Goal: Browse casually: Explore the website without a specific task or goal

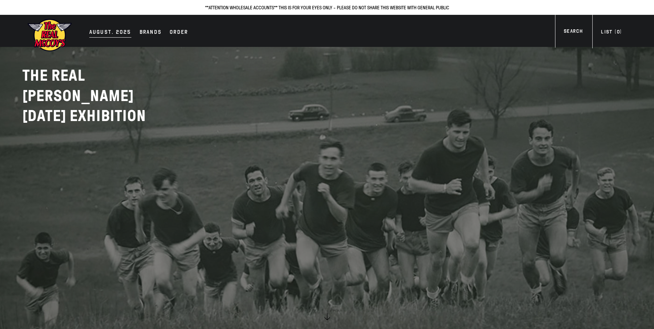
click at [101, 30] on div "AUGUST. 2025" at bounding box center [110, 33] width 42 height 10
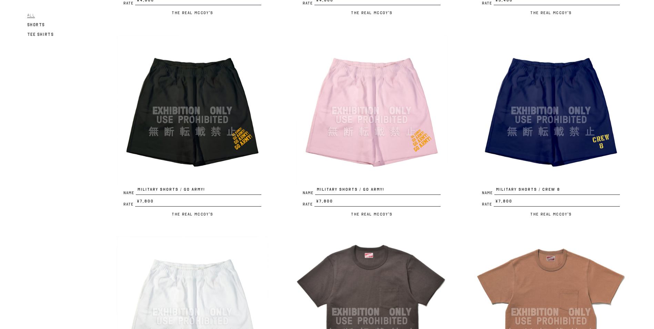
scroll to position [1276, 0]
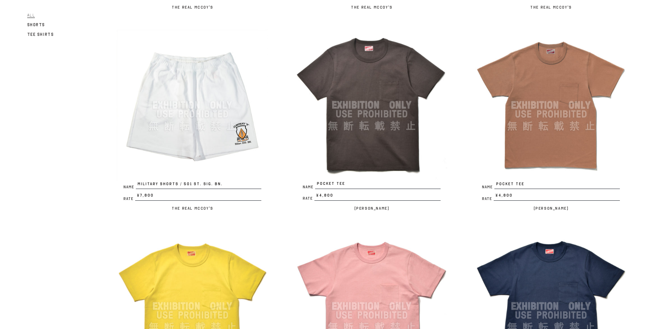
click at [370, 101] on img at bounding box center [372, 105] width 152 height 152
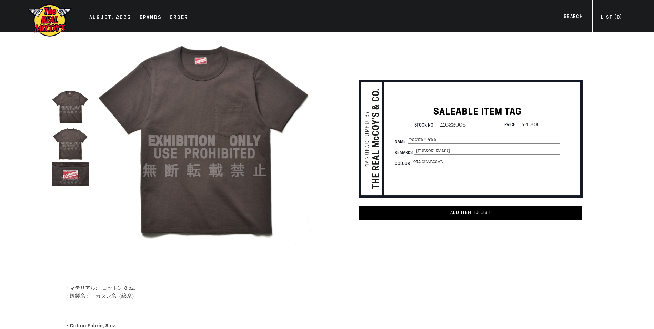
click at [239, 106] on img at bounding box center [204, 141] width 214 height 214
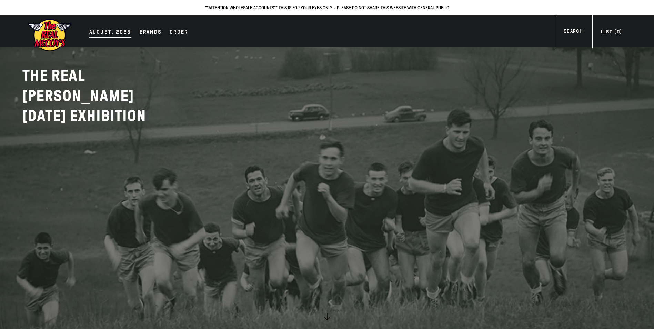
click at [109, 30] on div "AUGUST. 2025" at bounding box center [110, 33] width 42 height 10
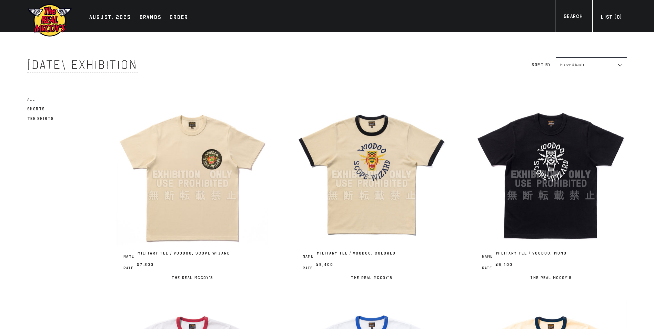
click at [372, 156] on img at bounding box center [372, 175] width 152 height 152
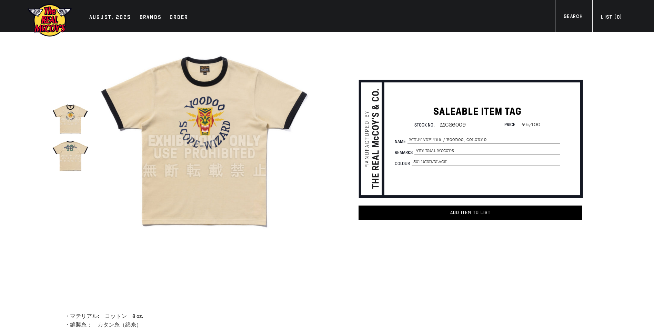
drag, startPoint x: 475, startPoint y: 210, endPoint x: 476, endPoint y: 258, distance: 48.0
click at [476, 258] on div "SALEABLE ITEM TAG Stock No. MC26009 Price ¥5,400 Name MILITARY TEE / VOODOO, CO…" at bounding box center [458, 158] width 289 height 252
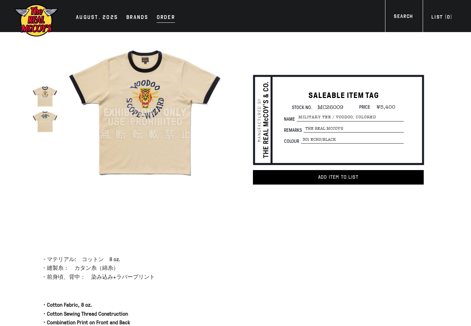
click at [165, 16] on div "Order" at bounding box center [166, 18] width 18 height 10
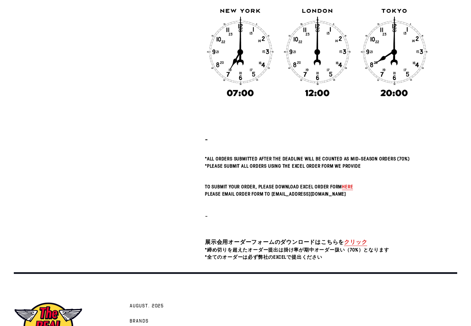
scroll to position [171, 0]
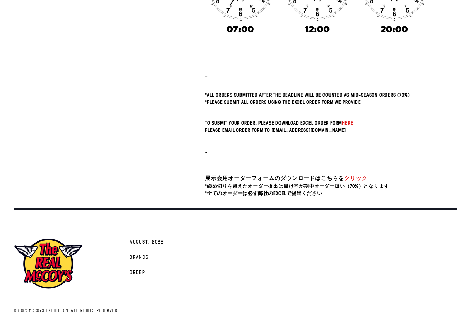
click at [352, 178] on link "クリック" at bounding box center [355, 178] width 23 height 8
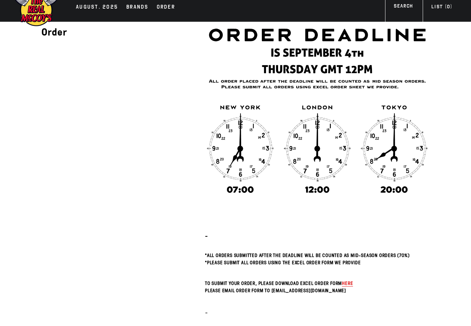
scroll to position [0, 0]
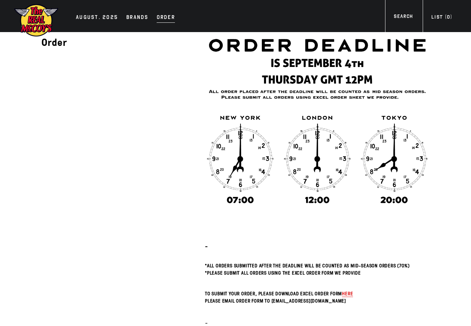
click at [165, 19] on div "Order" at bounding box center [166, 18] width 18 height 10
click at [88, 24] on div "AUGUST. 2025 Brands Order More" at bounding box center [235, 16] width 471 height 32
click at [92, 18] on div "AUGUST. 2025" at bounding box center [97, 18] width 42 height 10
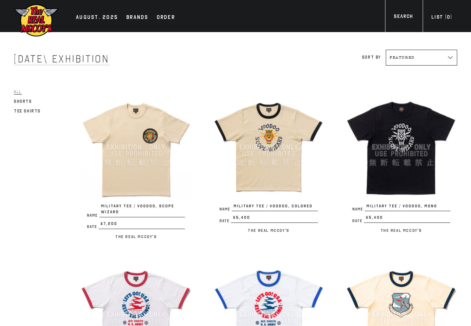
click at [40, 18] on img at bounding box center [36, 20] width 45 height 34
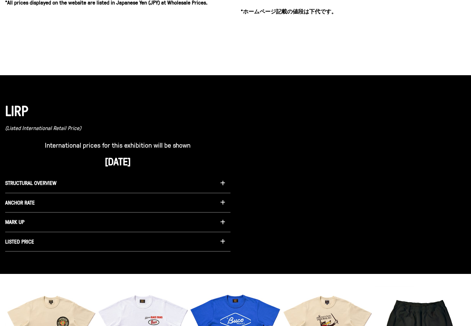
scroll to position [437, 0]
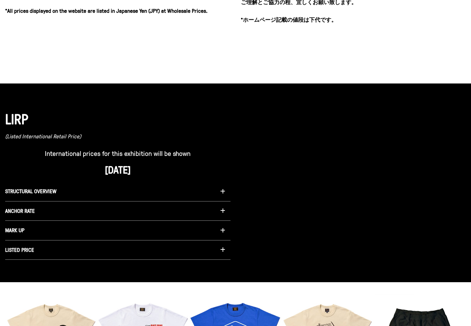
click at [24, 249] on span "LISTED PRICE" at bounding box center [19, 250] width 29 height 8
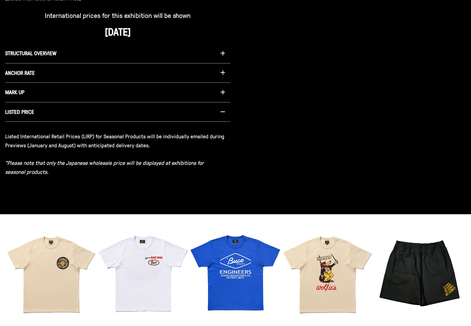
scroll to position [472, 0]
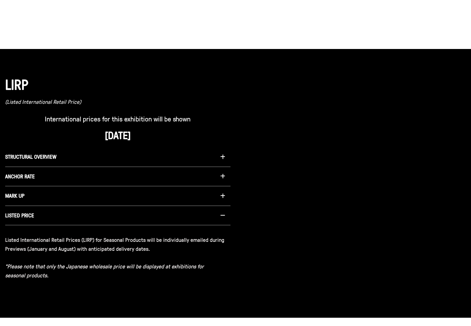
click at [32, 196] on button "MARK UP" at bounding box center [117, 196] width 225 height 20
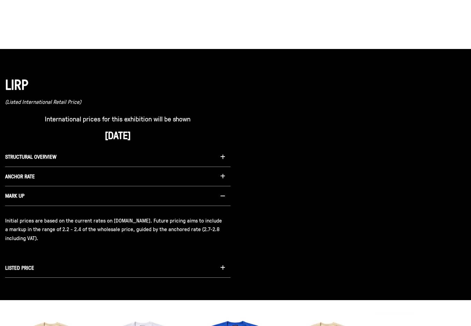
click at [42, 173] on button "ANCHOR RATE" at bounding box center [117, 177] width 225 height 20
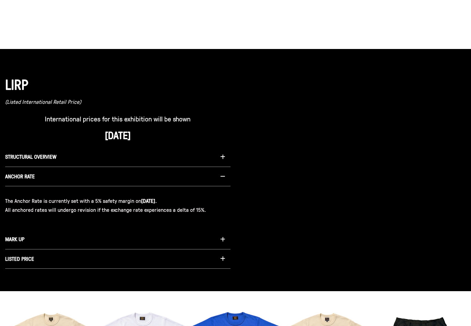
click at [55, 151] on button "STRUCTURAL OVERVIEW" at bounding box center [117, 157] width 225 height 20
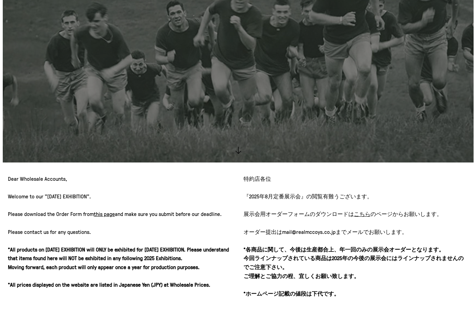
scroll to position [0, 0]
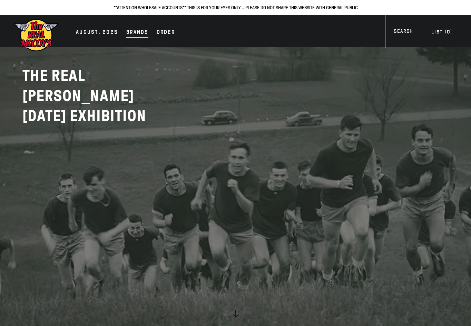
click at [136, 34] on div "Brands" at bounding box center [137, 33] width 22 height 10
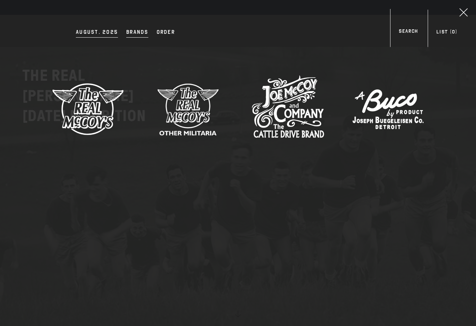
click at [87, 33] on div "AUGUST. 2025" at bounding box center [97, 33] width 42 height 10
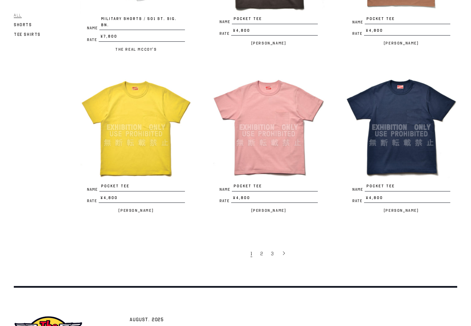
scroll to position [1239, 0]
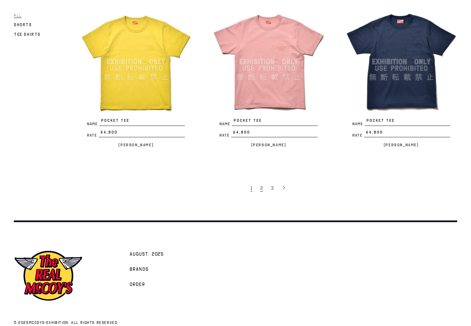
click at [260, 185] on span "2" at bounding box center [261, 188] width 3 height 7
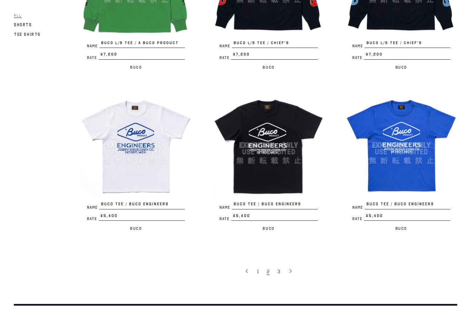
scroll to position [1244, 0]
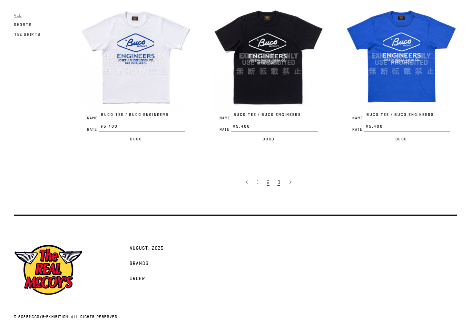
click at [279, 179] on span "3" at bounding box center [278, 182] width 3 height 7
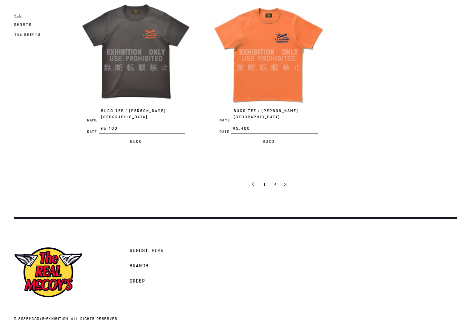
scroll to position [426, 0]
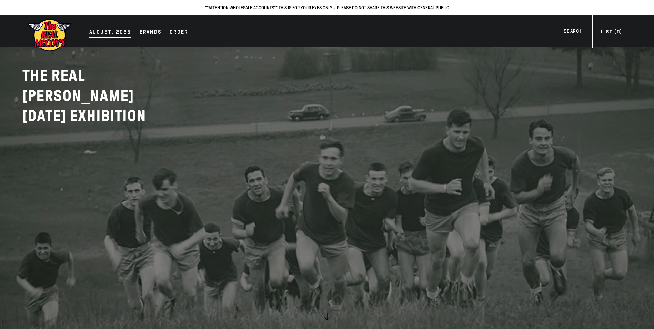
click at [107, 31] on div "AUGUST. 2025" at bounding box center [110, 33] width 42 height 10
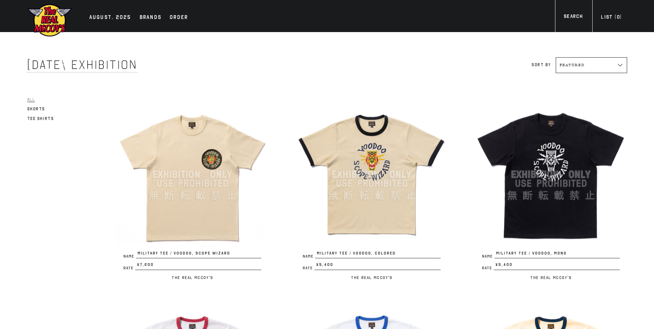
click at [225, 128] on img at bounding box center [193, 175] width 152 height 152
click at [339, 130] on img at bounding box center [372, 175] width 152 height 152
click at [505, 140] on img at bounding box center [551, 175] width 152 height 152
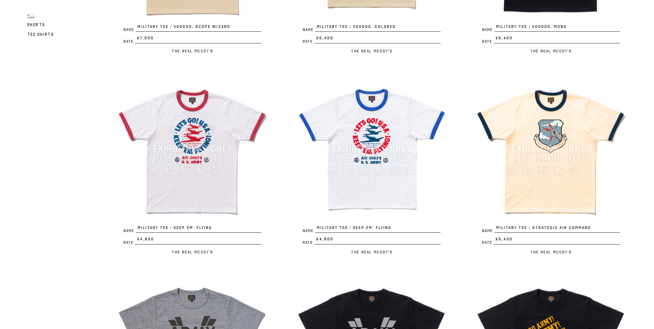
scroll to position [241, 0]
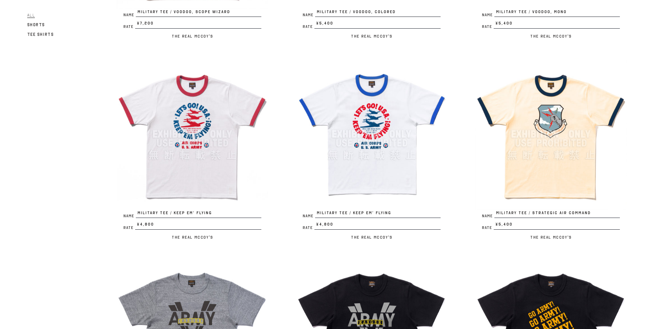
click at [353, 213] on span "MILITARY TEE / KEEP EM’ FLYING" at bounding box center [378, 214] width 126 height 8
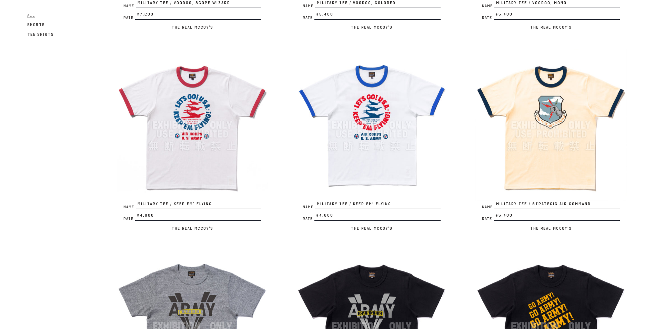
scroll to position [276, 0]
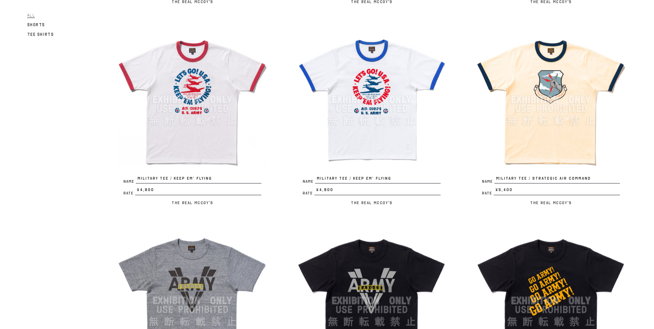
click at [532, 85] on img at bounding box center [551, 100] width 152 height 152
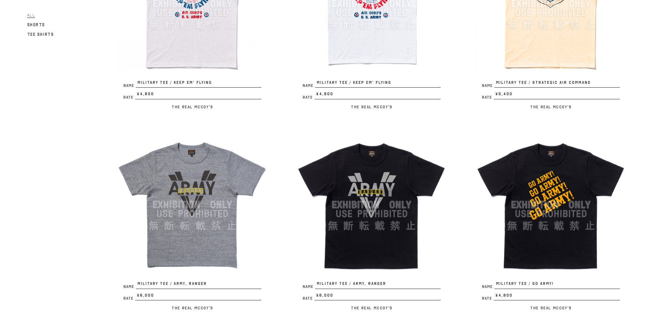
scroll to position [379, 0]
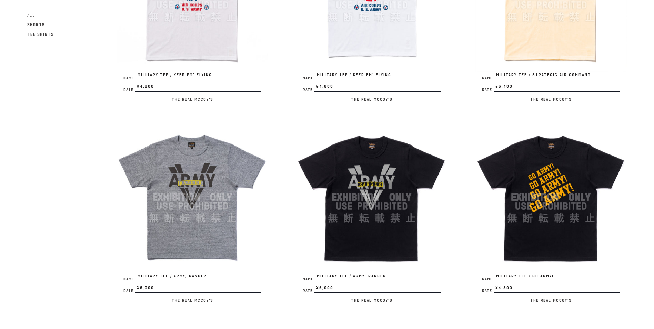
click at [342, 174] on img at bounding box center [372, 197] width 152 height 152
click at [493, 152] on img at bounding box center [551, 197] width 152 height 152
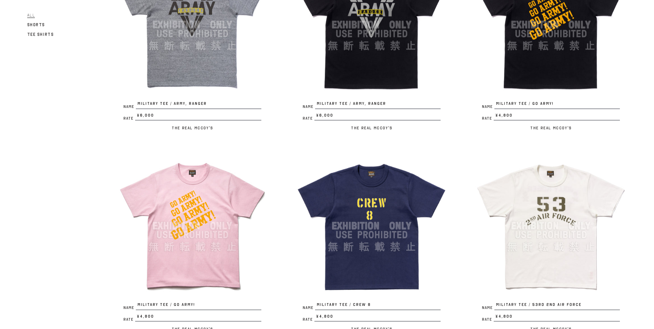
scroll to position [621, 0]
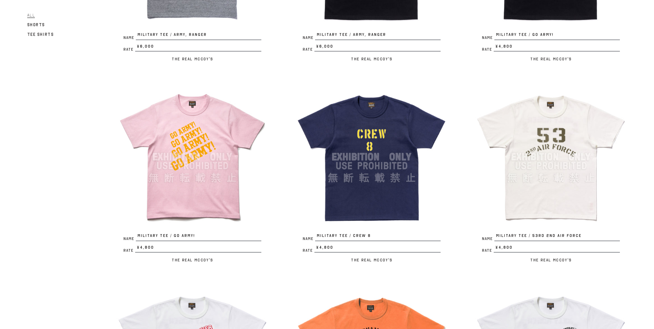
click at [156, 116] on img at bounding box center [193, 157] width 152 height 152
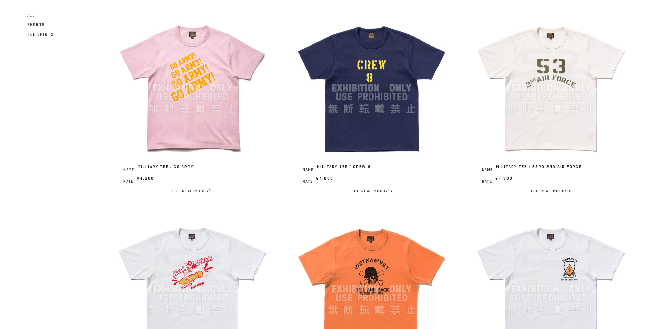
scroll to position [793, 0]
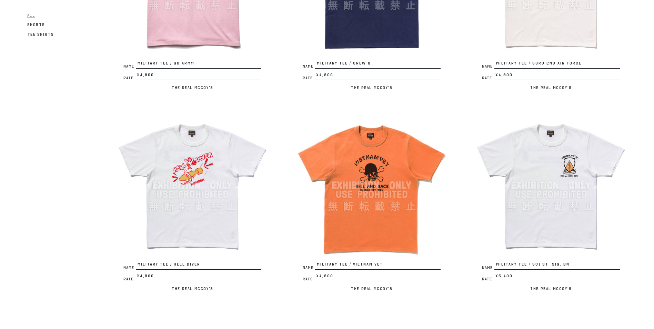
click at [194, 156] on img at bounding box center [193, 186] width 152 height 152
click at [330, 159] on img at bounding box center [372, 186] width 152 height 152
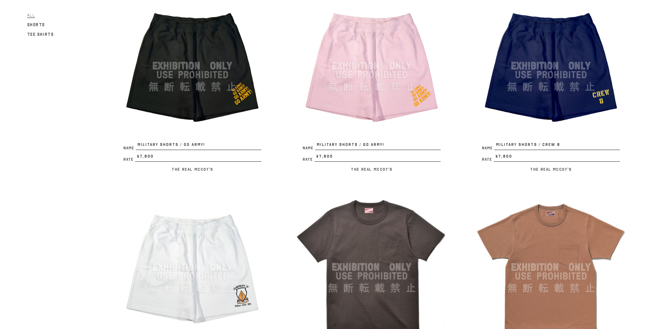
scroll to position [1138, 0]
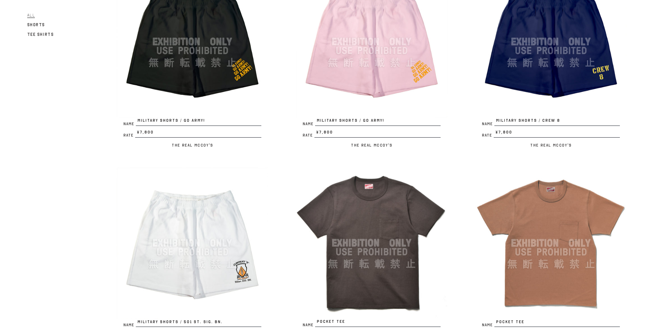
click at [237, 71] on img at bounding box center [193, 42] width 152 height 152
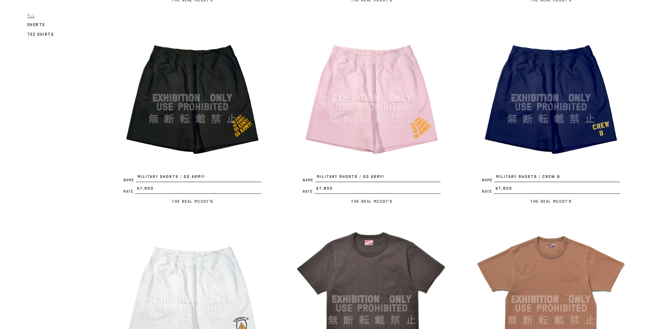
scroll to position [1035, 0]
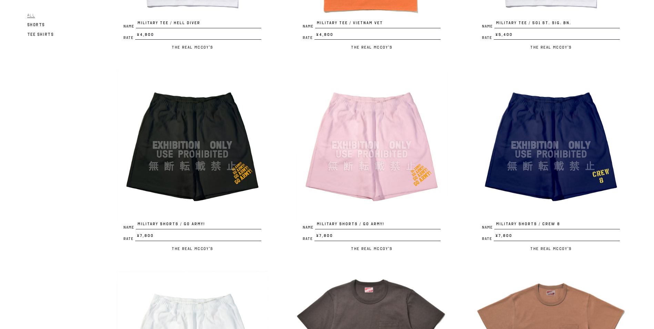
click at [345, 97] on img at bounding box center [372, 145] width 152 height 152
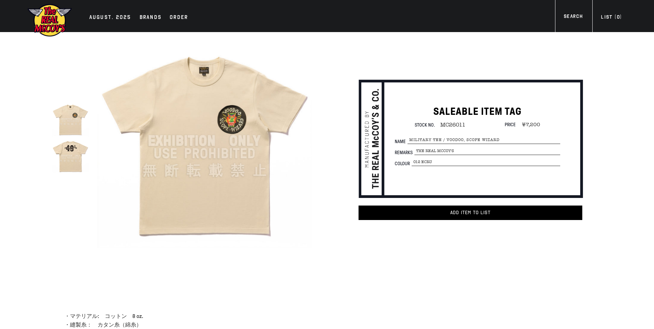
click at [211, 135] on img at bounding box center [204, 141] width 214 height 214
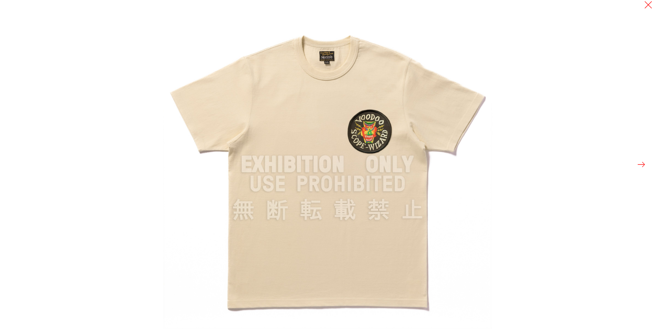
click at [641, 164] on button at bounding box center [641, 165] width 10 height 10
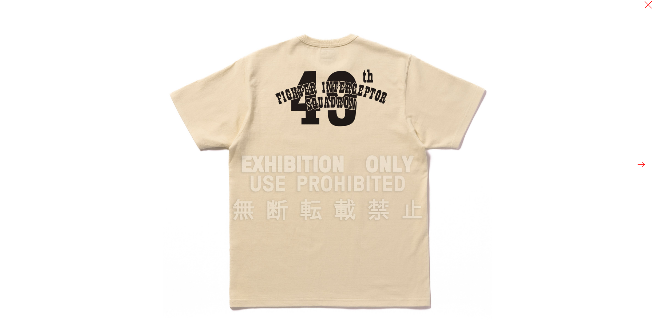
click at [641, 164] on button at bounding box center [641, 165] width 10 height 10
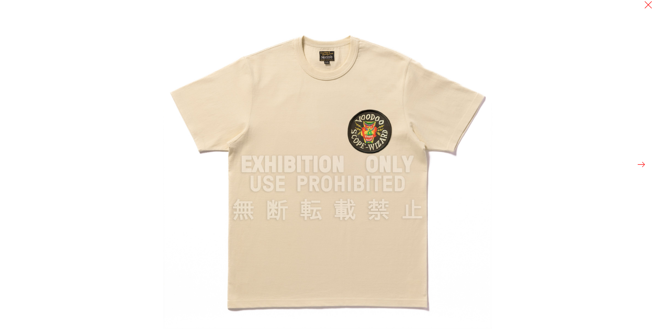
click at [641, 164] on button at bounding box center [641, 165] width 10 height 10
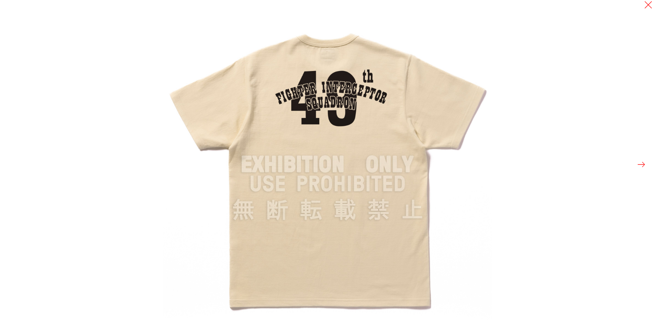
click at [641, 164] on button at bounding box center [641, 165] width 10 height 10
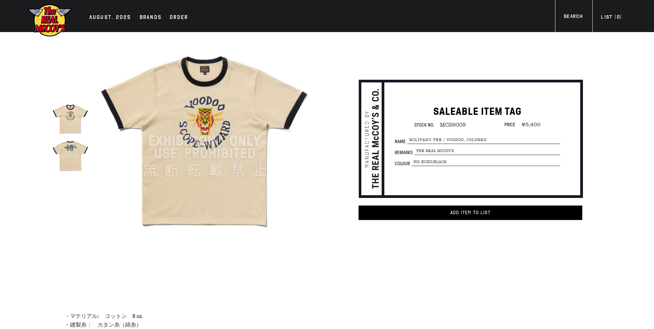
click at [83, 161] on img at bounding box center [70, 155] width 37 height 37
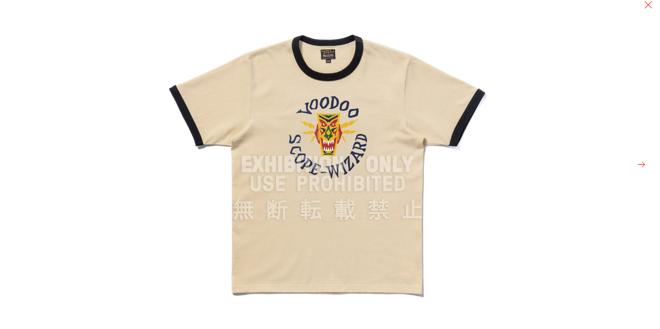
click at [641, 164] on button at bounding box center [641, 165] width 10 height 10
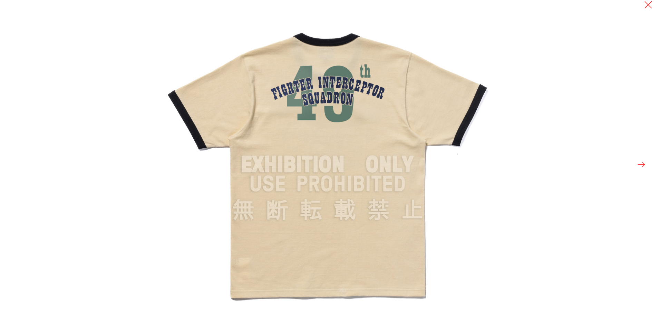
click at [641, 167] on button at bounding box center [641, 165] width 10 height 10
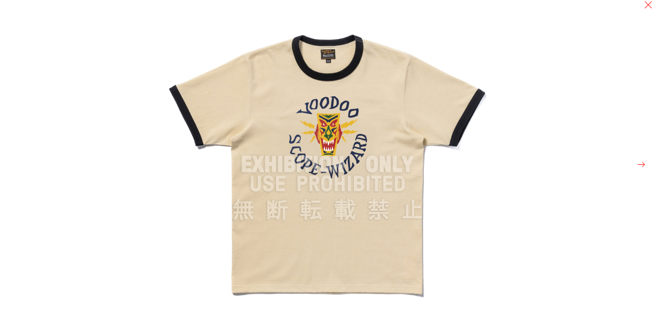
click at [641, 167] on button at bounding box center [641, 165] width 10 height 10
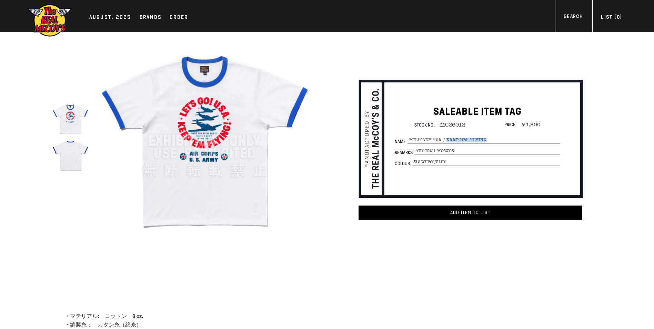
drag, startPoint x: 447, startPoint y: 142, endPoint x: 489, endPoint y: 143, distance: 41.8
click at [489, 143] on span "MILITARY TEE / KEEP EM’ FLYING" at bounding box center [484, 140] width 153 height 8
drag, startPoint x: 489, startPoint y: 143, endPoint x: 477, endPoint y: 141, distance: 11.6
copy span "KEEP EM’ FLYING"
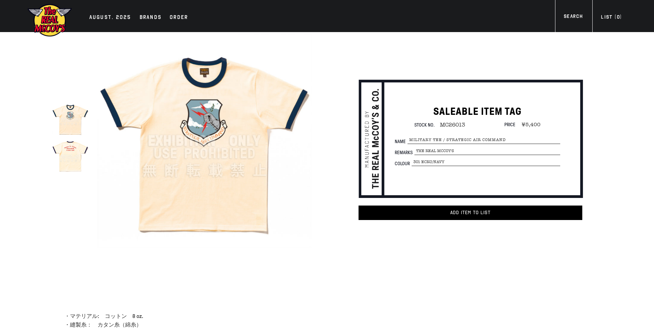
click at [65, 151] on img at bounding box center [70, 155] width 37 height 37
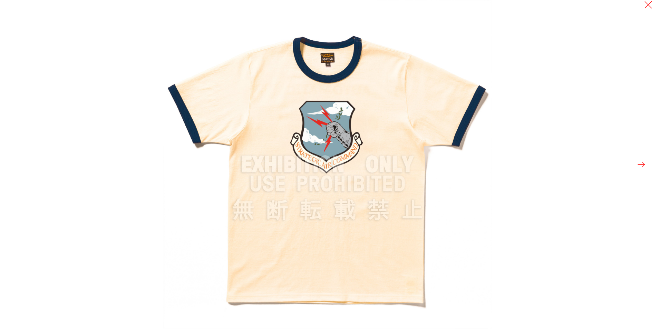
click at [639, 166] on button at bounding box center [641, 165] width 10 height 10
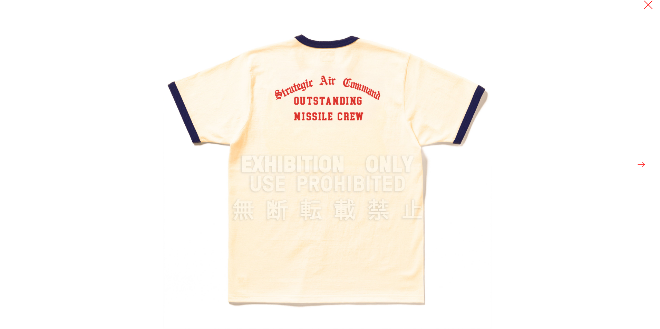
click at [652, 3] on button at bounding box center [648, 5] width 10 height 10
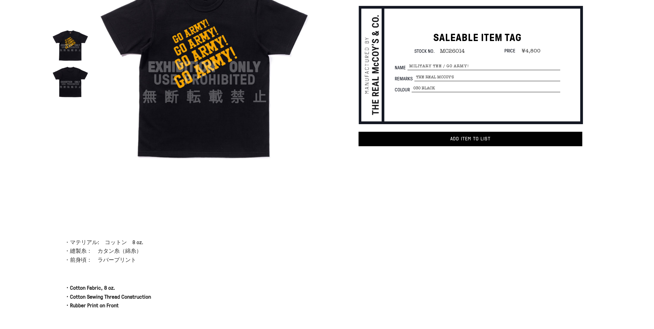
scroll to position [172, 0]
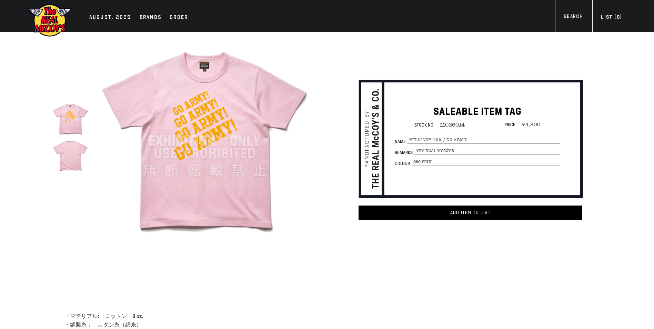
click at [197, 109] on img at bounding box center [204, 141] width 214 height 214
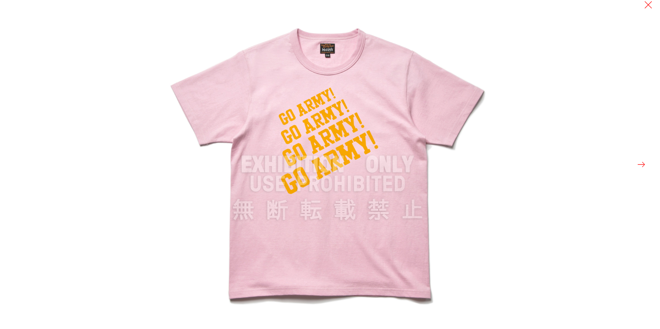
click at [642, 164] on button at bounding box center [641, 165] width 10 height 10
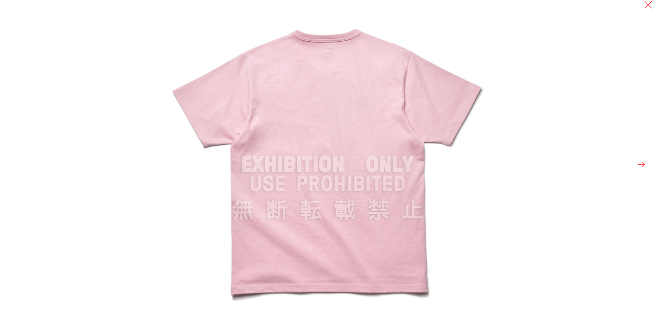
click at [642, 164] on button at bounding box center [641, 165] width 10 height 10
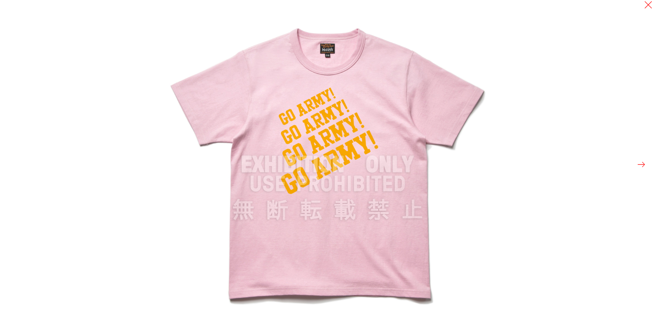
click at [642, 164] on button at bounding box center [641, 165] width 10 height 10
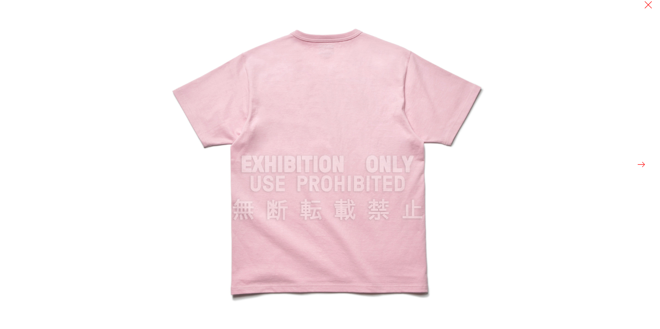
click at [642, 164] on button at bounding box center [641, 165] width 10 height 10
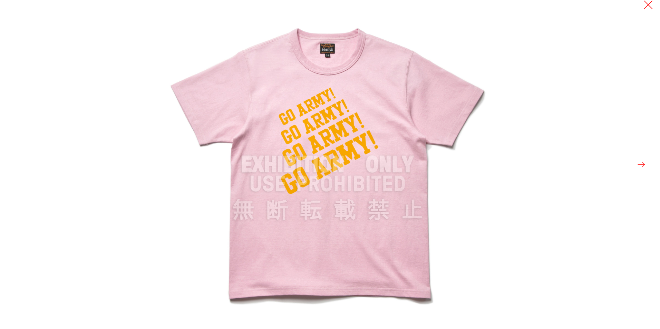
click at [647, 4] on button at bounding box center [648, 5] width 10 height 10
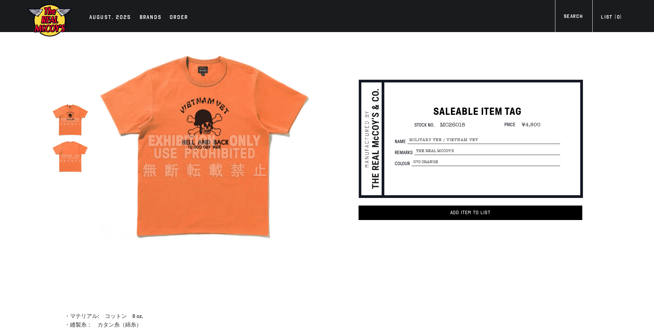
click at [74, 149] on img at bounding box center [70, 155] width 37 height 37
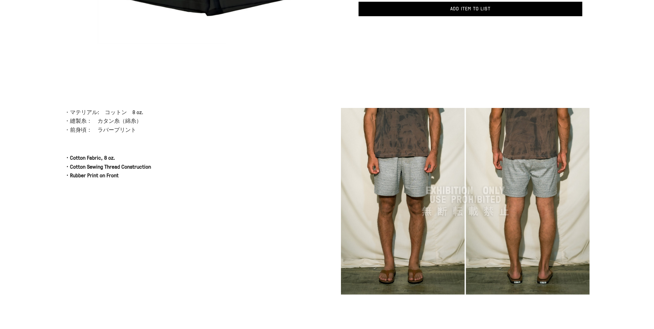
scroll to position [207, 0]
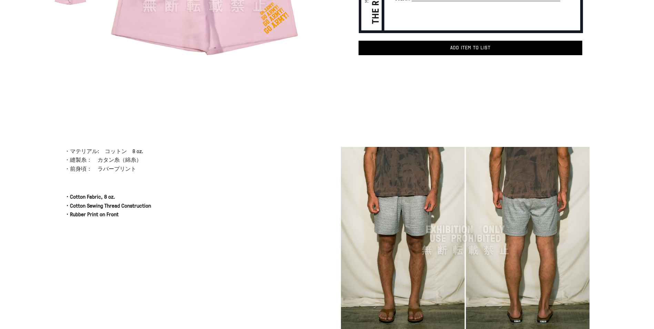
scroll to position [159, 0]
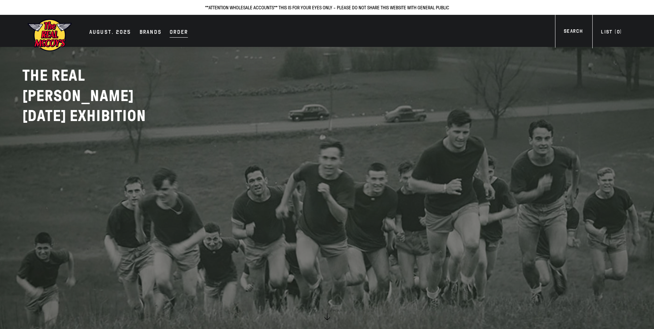
click at [175, 32] on div "Order" at bounding box center [179, 33] width 18 height 10
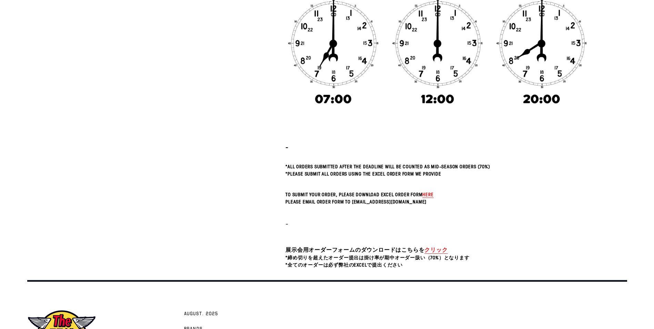
scroll to position [172, 0]
